Goal: Check status: Check status

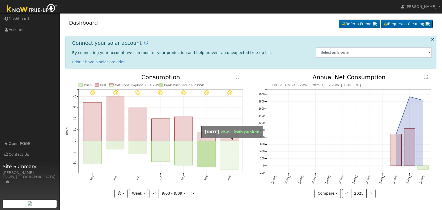
click at [225, 154] on rect "onclick=""" at bounding box center [229, 155] width 18 height 29
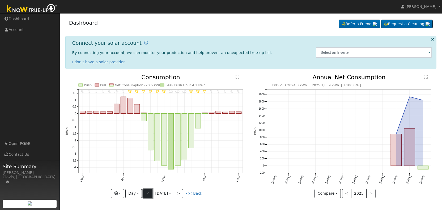
click at [148, 193] on button "<" at bounding box center [147, 194] width 9 height 9
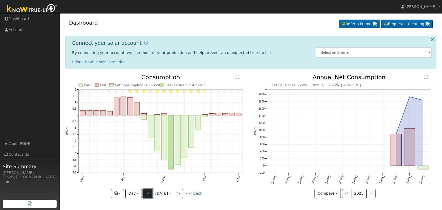
click at [148, 193] on button "<" at bounding box center [147, 194] width 9 height 9
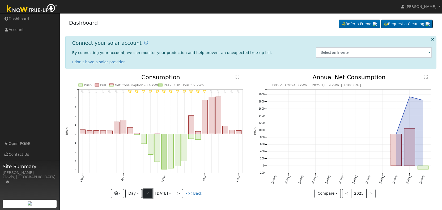
click at [148, 193] on button "<" at bounding box center [147, 194] width 9 height 9
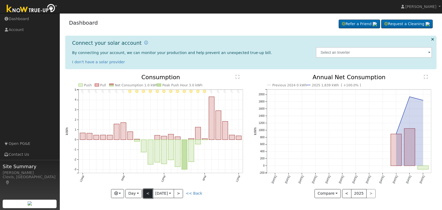
click at [148, 193] on button "<" at bounding box center [147, 194] width 9 height 9
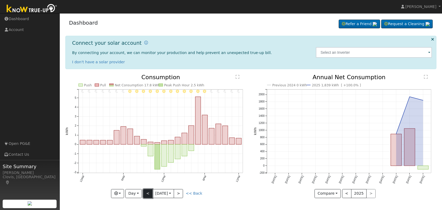
click at [148, 193] on button "<" at bounding box center [147, 194] width 9 height 9
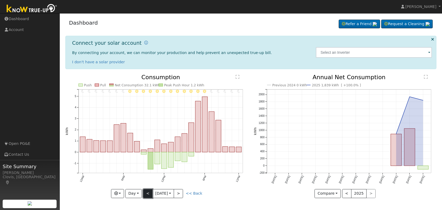
click at [148, 193] on button "<" at bounding box center [147, 194] width 9 height 9
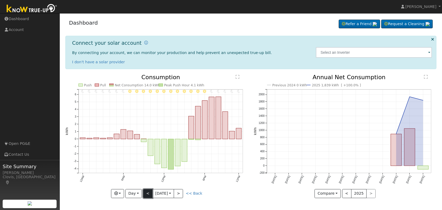
click at [148, 193] on button "<" at bounding box center [147, 194] width 9 height 9
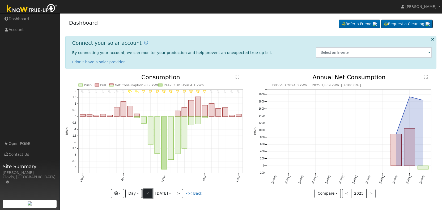
click at [146, 194] on button "<" at bounding box center [147, 194] width 9 height 9
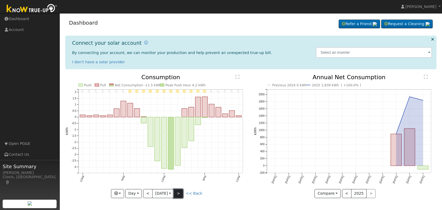
click at [183, 195] on button ">" at bounding box center [178, 194] width 9 height 9
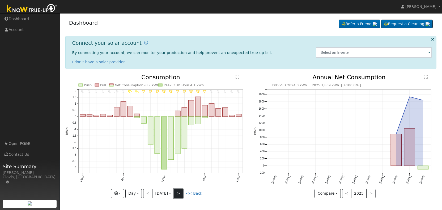
click at [180, 194] on button ">" at bounding box center [178, 194] width 9 height 9
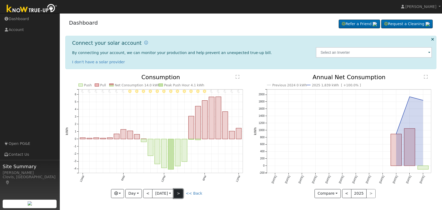
click at [180, 194] on button ">" at bounding box center [178, 194] width 9 height 9
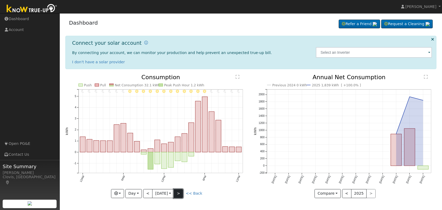
click at [180, 194] on button ">" at bounding box center [178, 194] width 9 height 9
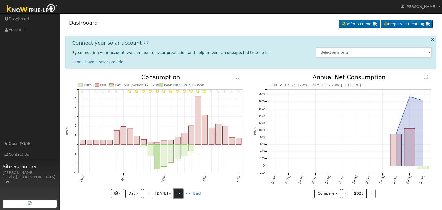
click at [180, 194] on button ">" at bounding box center [178, 194] width 9 height 9
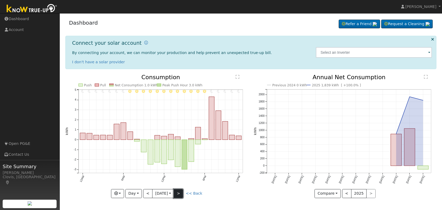
click at [180, 194] on button ">" at bounding box center [178, 194] width 9 height 9
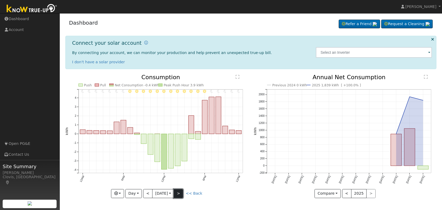
click at [180, 194] on button ">" at bounding box center [178, 194] width 9 height 9
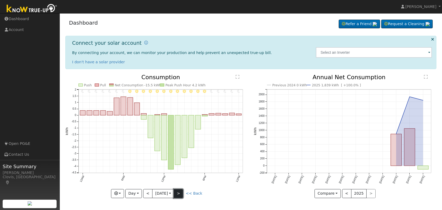
click at [180, 194] on button ">" at bounding box center [178, 194] width 9 height 9
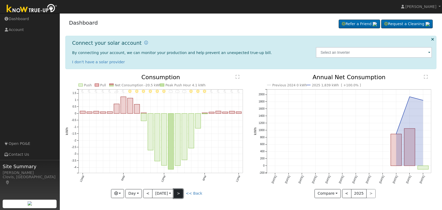
click at [180, 194] on button ">" at bounding box center [178, 194] width 9 height 9
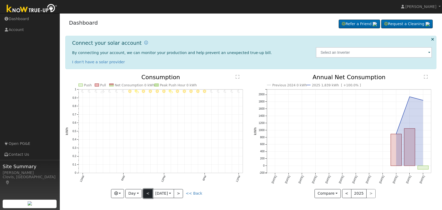
click at [145, 193] on button "<" at bounding box center [147, 194] width 9 height 9
type input "[DATE]"
